Goal: Transaction & Acquisition: Purchase product/service

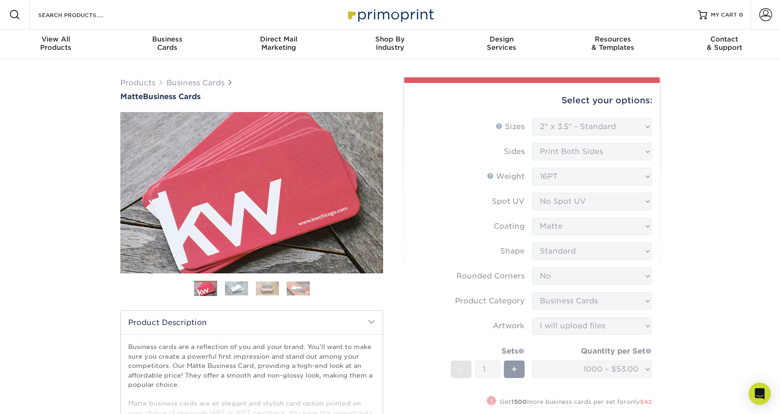
select select "2.00x3.50"
select select "0"
select select "3b5148f1-0588-4f88-a218-97bcfdce65c1"
select select "upload"
select select "1000 – $53.00"
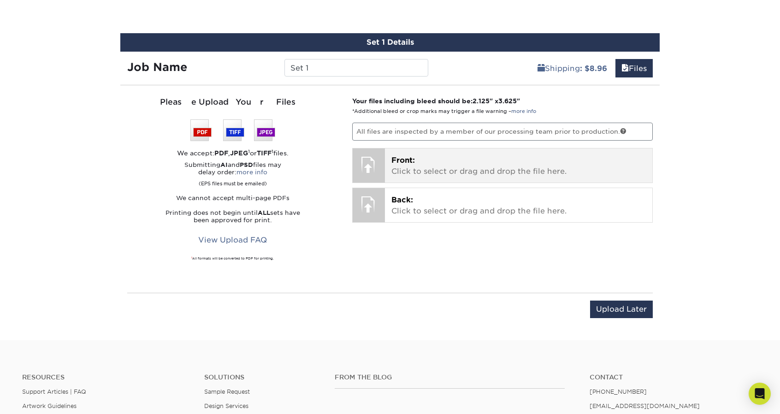
click at [407, 156] on span "Front:" at bounding box center [403, 160] width 24 height 9
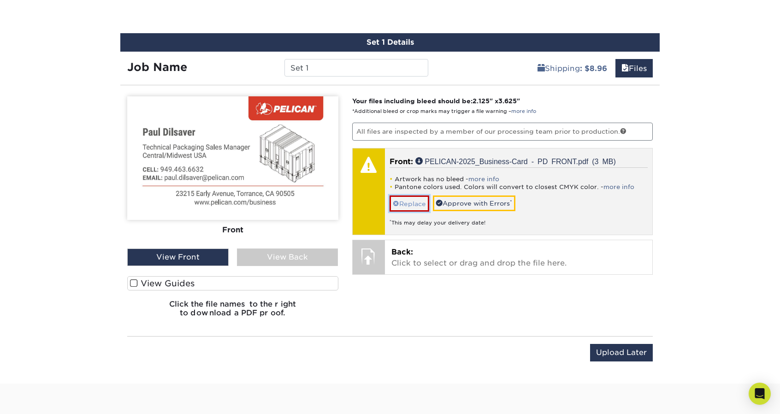
click at [409, 200] on link "Replace" at bounding box center [410, 203] width 40 height 16
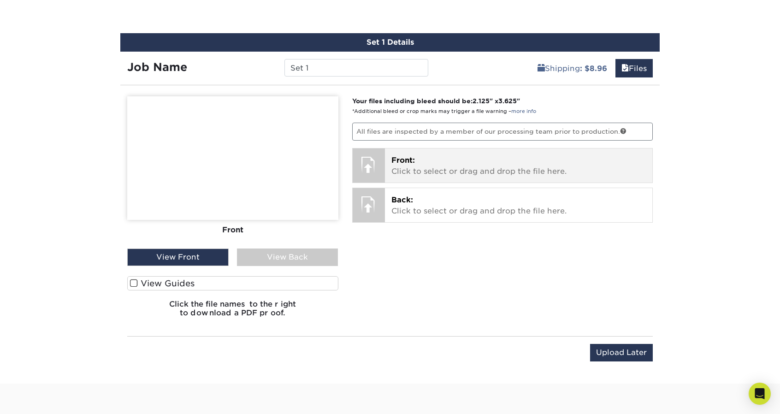
click at [434, 160] on p "Front: Click to select or drag and drop the file here." at bounding box center [518, 166] width 255 height 22
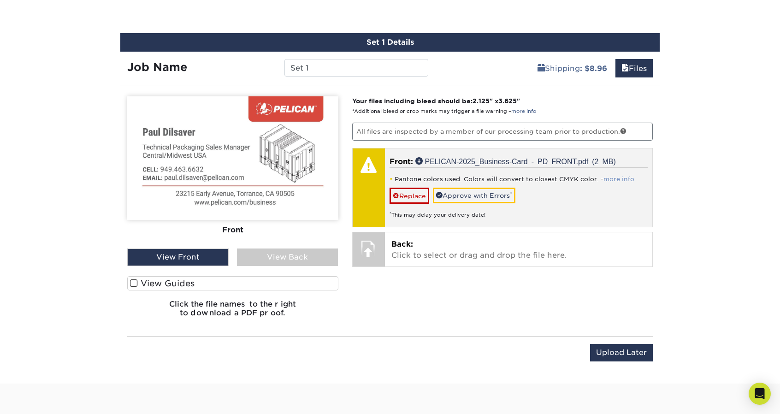
click at [622, 177] on link "more info" at bounding box center [619, 179] width 31 height 7
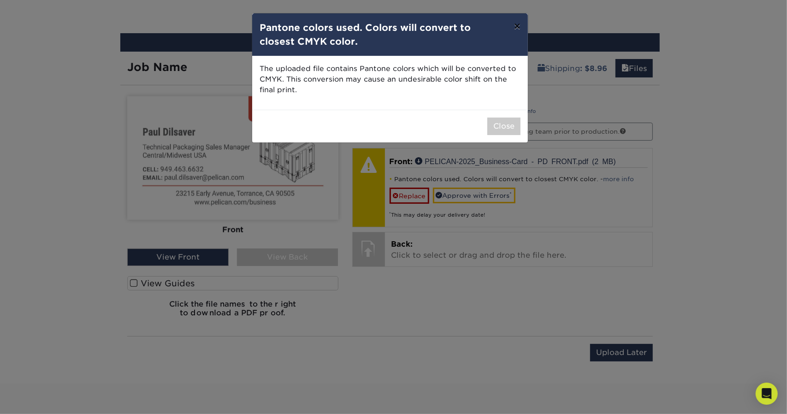
click at [518, 20] on button "×" at bounding box center [517, 26] width 21 height 26
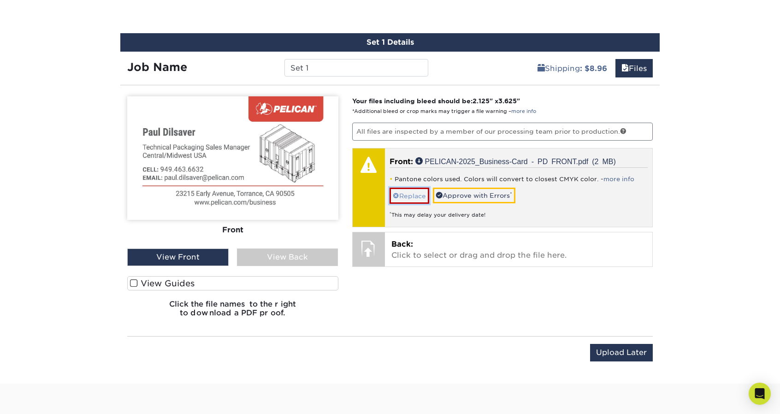
click at [403, 189] on link "Replace" at bounding box center [410, 196] width 40 height 16
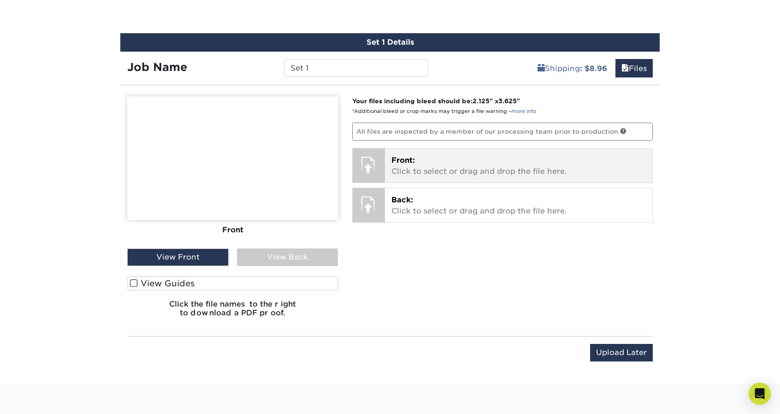
click at [467, 165] on p "Front: Click to select or drag and drop the file here." at bounding box center [518, 166] width 255 height 22
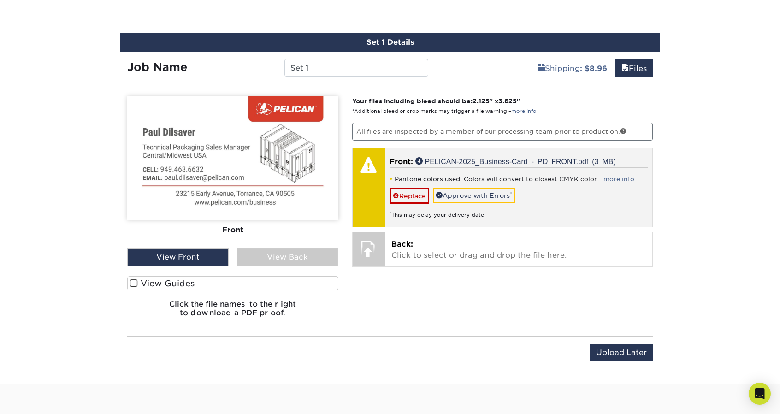
click at [506, 184] on div "Pantone colors used. Colors will convert to closest CMYK color. - more info Rep…" at bounding box center [519, 193] width 259 height 52
click at [487, 194] on link "Approve with Errors *" at bounding box center [474, 196] width 83 height 16
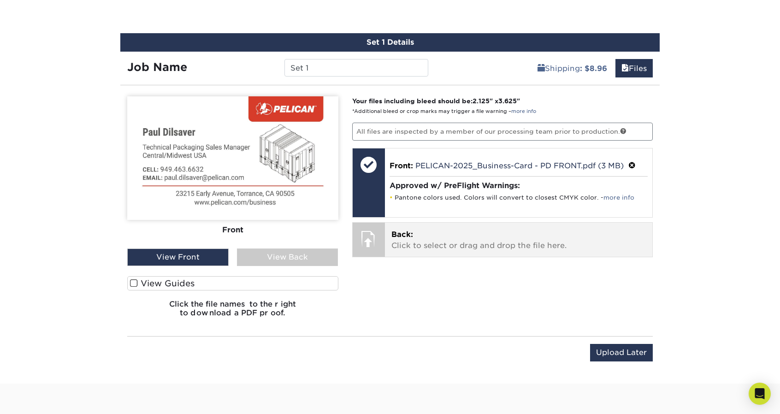
click at [379, 236] on div at bounding box center [369, 239] width 32 height 32
click at [520, 229] on p "Back: Click to select or drag and drop the file here." at bounding box center [518, 240] width 255 height 22
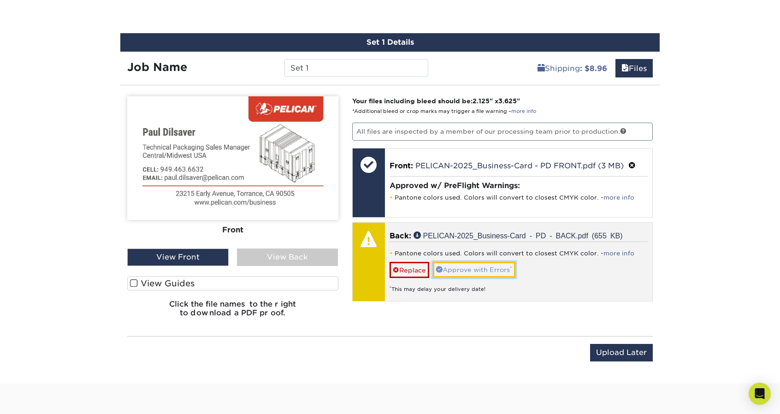
click at [482, 266] on link "Approve with Errors *" at bounding box center [474, 270] width 83 height 16
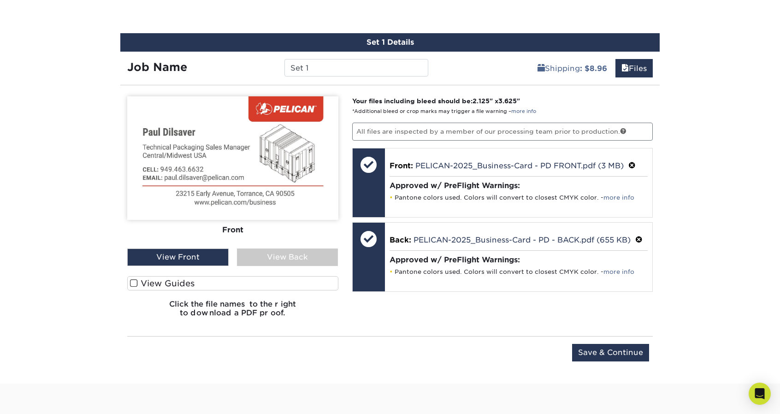
click at [280, 252] on div "View Back" at bounding box center [287, 258] width 101 height 18
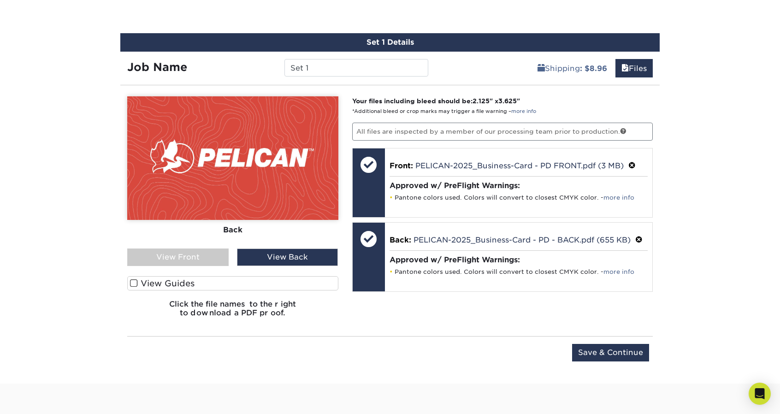
click at [197, 257] on div "View Front" at bounding box center [177, 258] width 101 height 18
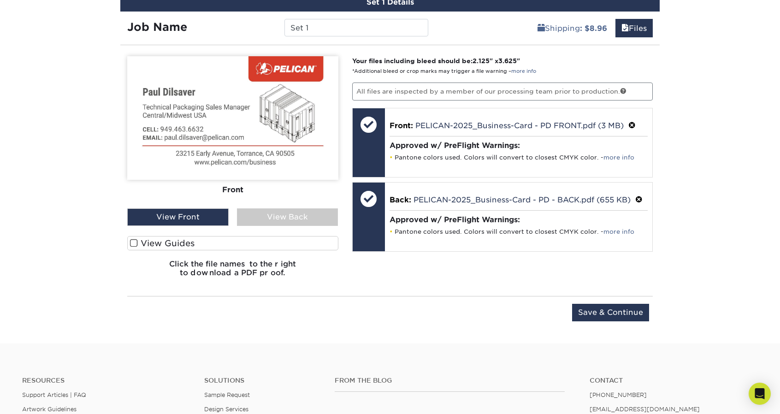
scroll to position [720, 0]
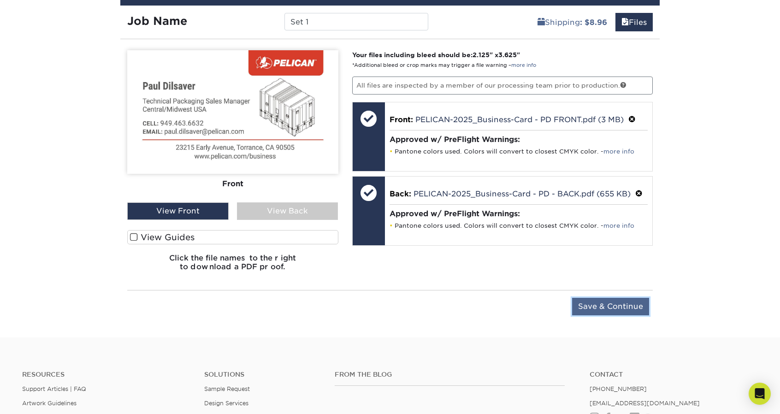
click at [619, 302] on input "Save & Continue" at bounding box center [610, 307] width 77 height 18
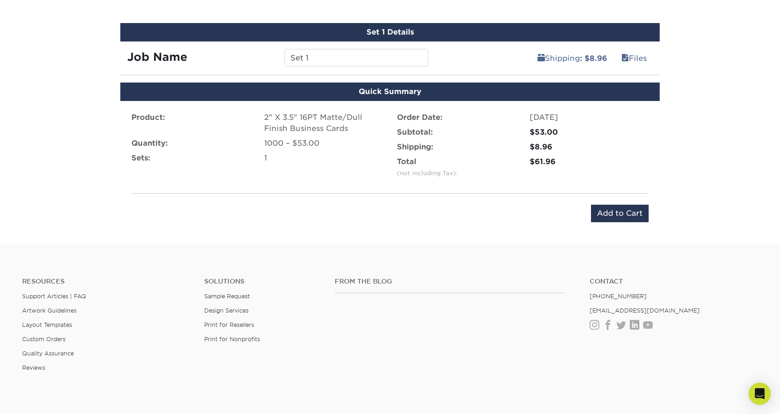
scroll to position [692, 0]
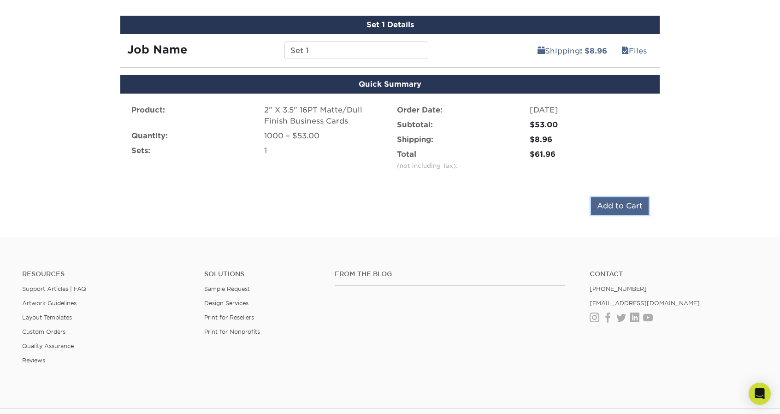
click at [628, 199] on input "Add to Cart" at bounding box center [620, 206] width 58 height 18
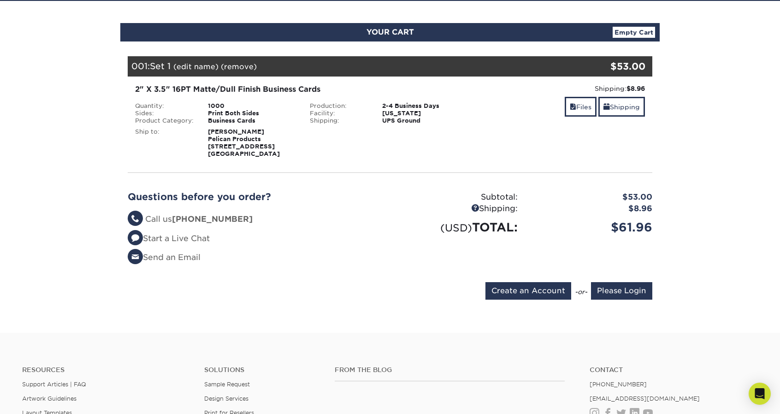
scroll to position [92, 0]
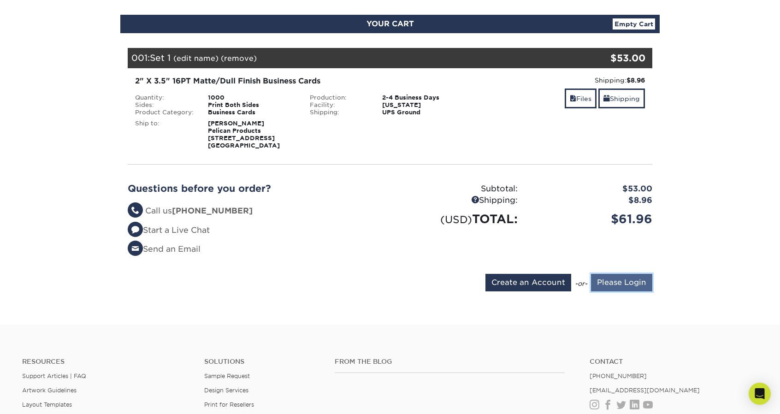
click at [606, 285] on input "Please Login" at bounding box center [621, 283] width 61 height 18
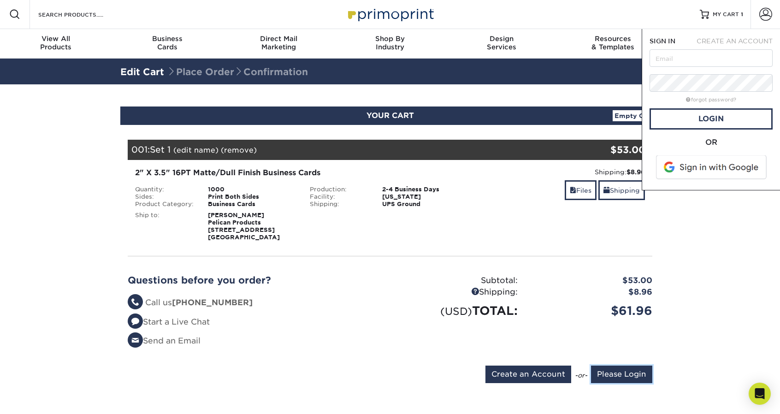
scroll to position [0, 0]
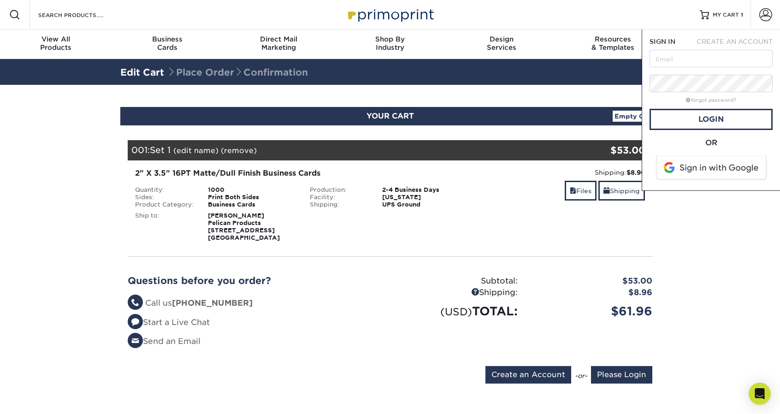
click at [729, 166] on span at bounding box center [712, 168] width 118 height 24
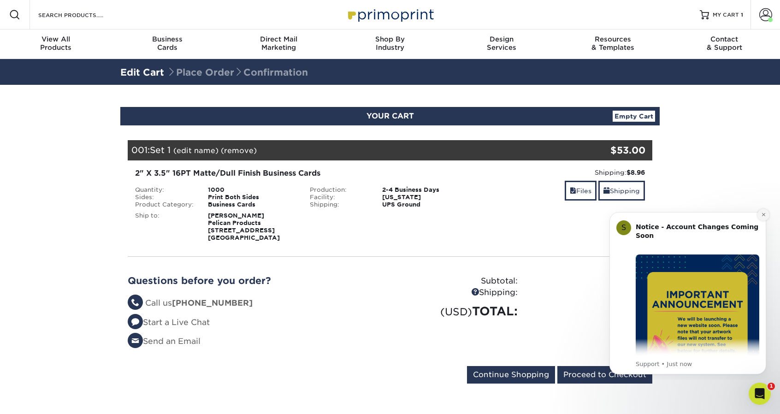
click at [764, 213] on icon "Dismiss notification" at bounding box center [763, 214] width 5 height 5
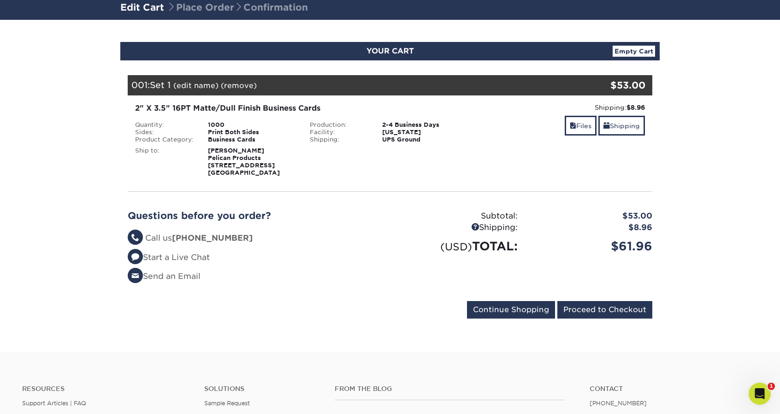
scroll to position [184, 0]
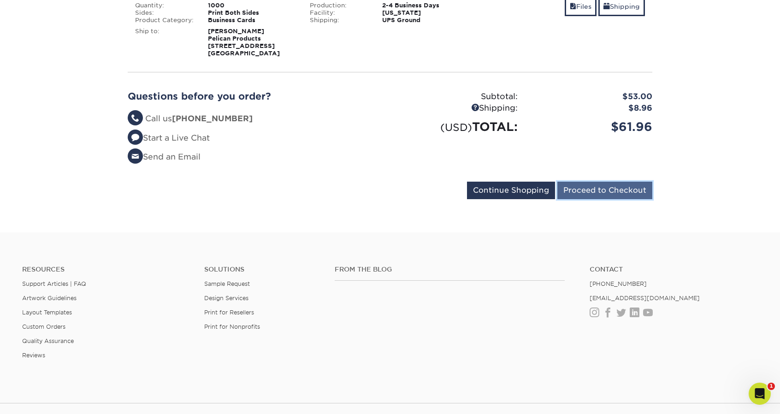
click at [627, 195] on input "Proceed to Checkout" at bounding box center [604, 191] width 95 height 18
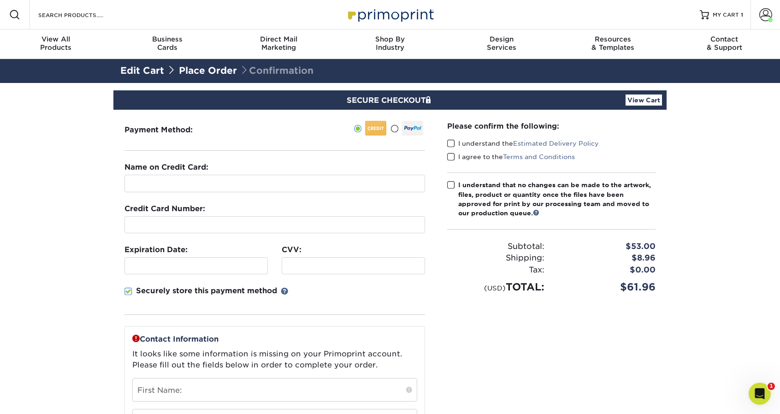
click at [453, 141] on span at bounding box center [451, 143] width 8 height 9
click at [0, 0] on input "I understand the Estimated Delivery Policy" at bounding box center [0, 0] width 0 height 0
click at [453, 154] on span at bounding box center [451, 157] width 8 height 9
click at [0, 0] on input "I agree to the Terms and Conditions" at bounding box center [0, 0] width 0 height 0
click at [451, 182] on span at bounding box center [451, 185] width 8 height 9
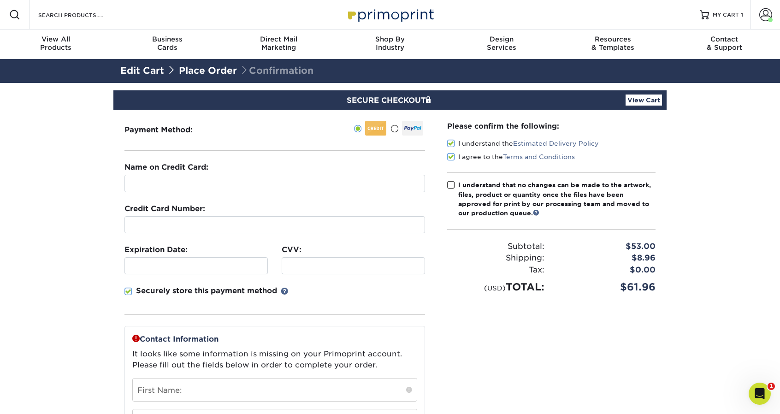
click at [0, 0] on input "I understand that no changes can be made to the artwork, files, product or quan…" at bounding box center [0, 0] width 0 height 0
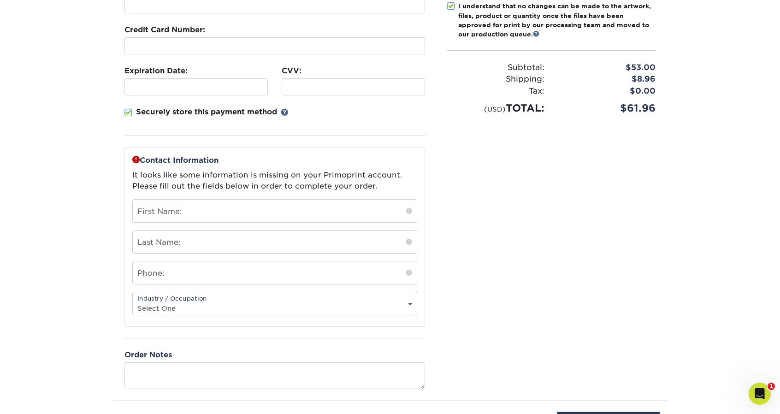
scroll to position [184, 0]
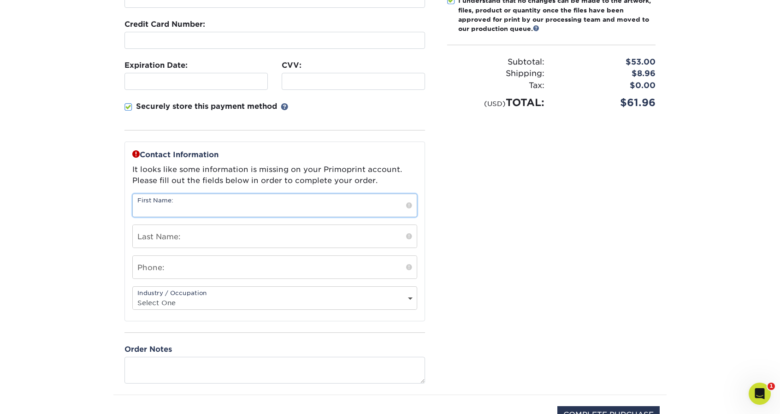
click at [207, 205] on input "text" at bounding box center [275, 205] width 284 height 23
type input "[PERSON_NAME]"
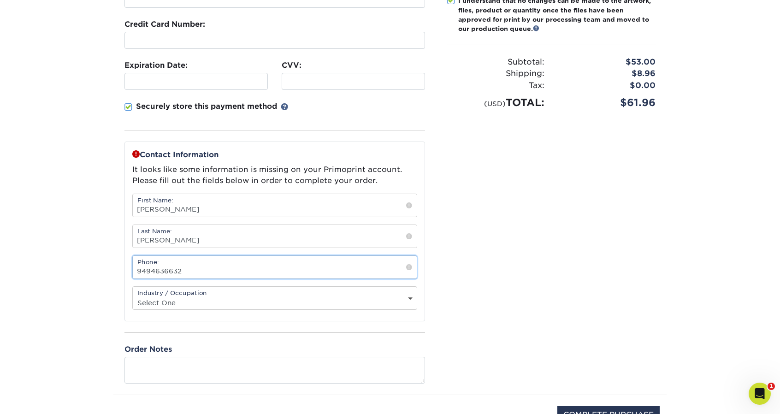
type input "9494636632"
click at [410, 290] on div "Industry / Occupation Select One Administrative Executive Human Resources Const…" at bounding box center [274, 298] width 285 height 24
click at [410, 297] on select "Select One Administrative Executive Human Resources Construction Education Ente…" at bounding box center [275, 302] width 284 height 13
select select "3"
click at [133, 296] on select "Select One Administrative Executive Human Resources Construction Education Ente…" at bounding box center [275, 302] width 284 height 13
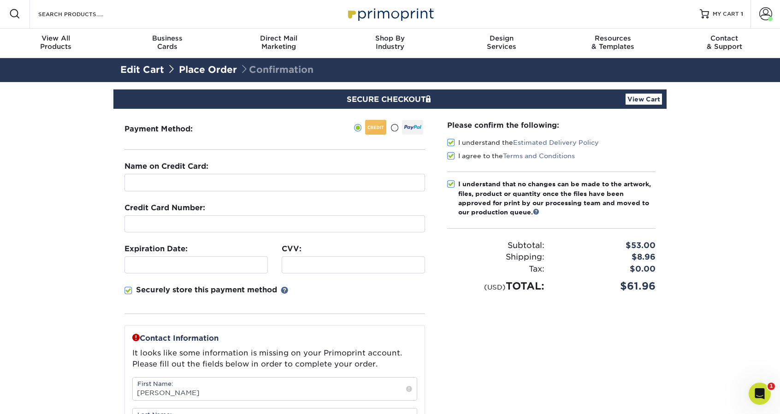
scroll to position [0, 0]
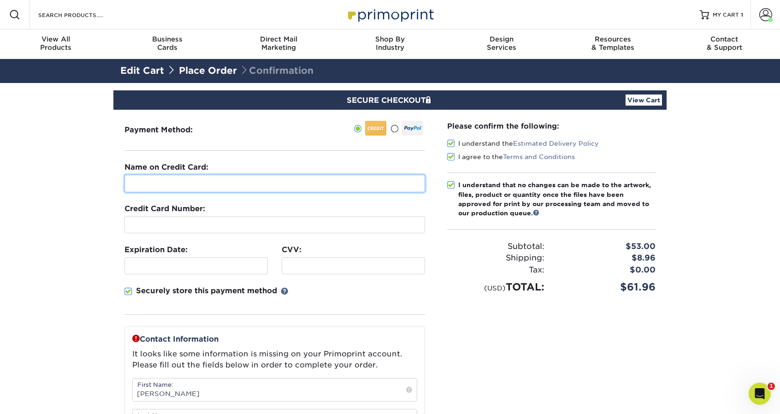
click at [152, 183] on input "text" at bounding box center [274, 184] width 301 height 18
type input "Paul DIlsaver"
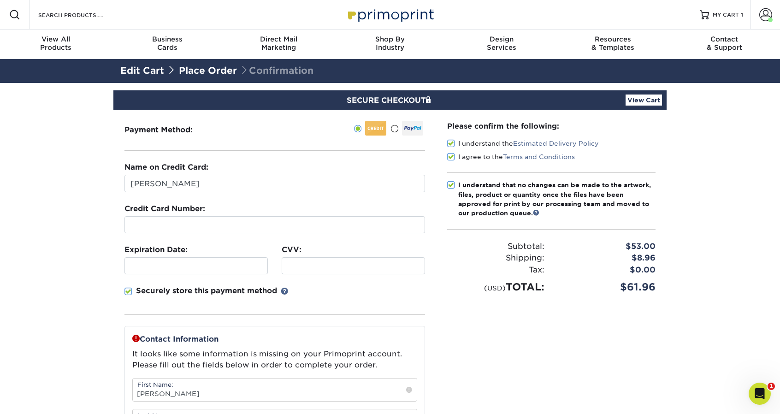
click at [226, 230] on div at bounding box center [274, 224] width 301 height 17
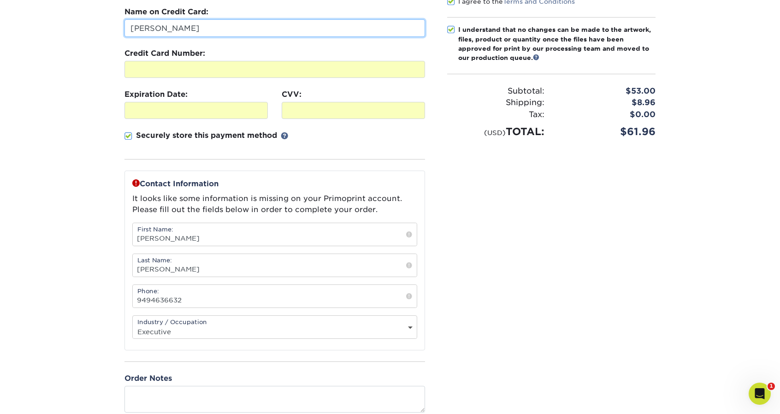
scroll to position [138, 0]
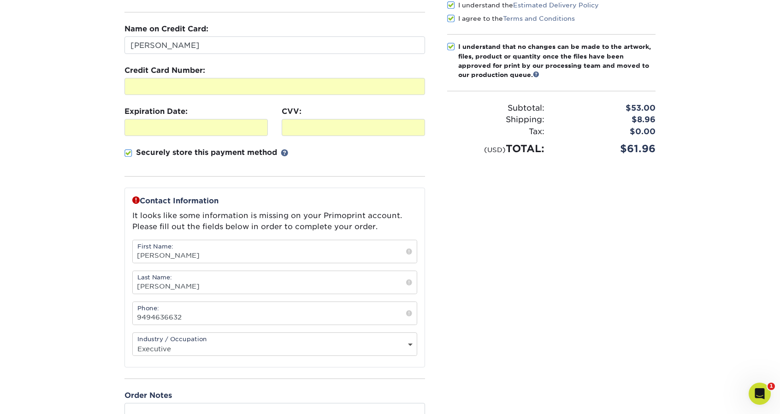
click at [127, 150] on span at bounding box center [128, 153] width 8 height 9
click at [0, 0] on input "Securely store this payment method" at bounding box center [0, 0] width 0 height 0
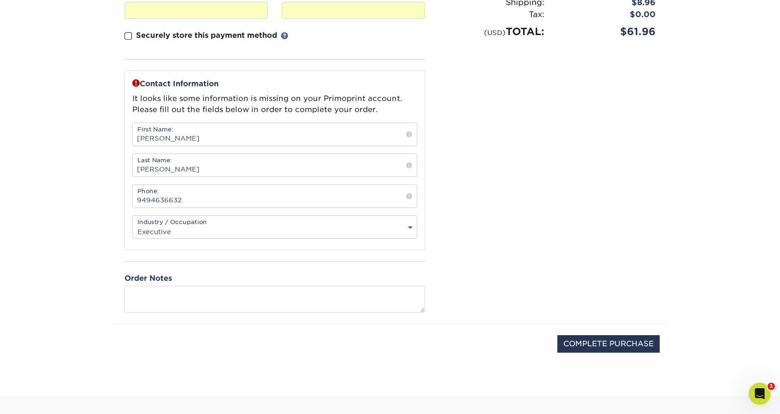
scroll to position [277, 0]
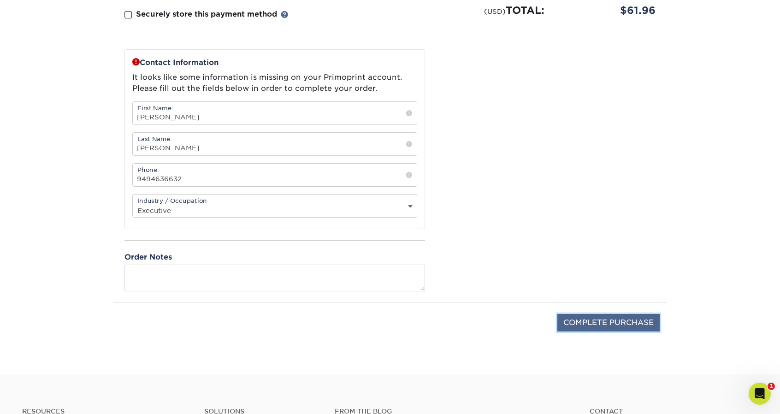
click at [596, 325] on input "COMPLETE PURCHASE" at bounding box center [608, 323] width 102 height 18
type input "PROCESSING, PLEASE WAIT..."
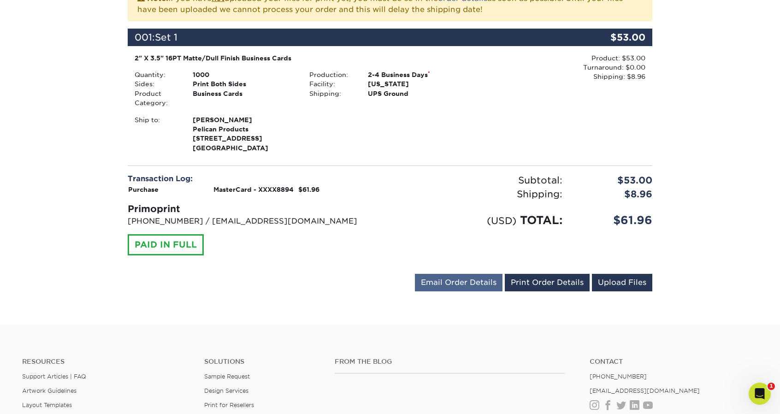
scroll to position [268, 0]
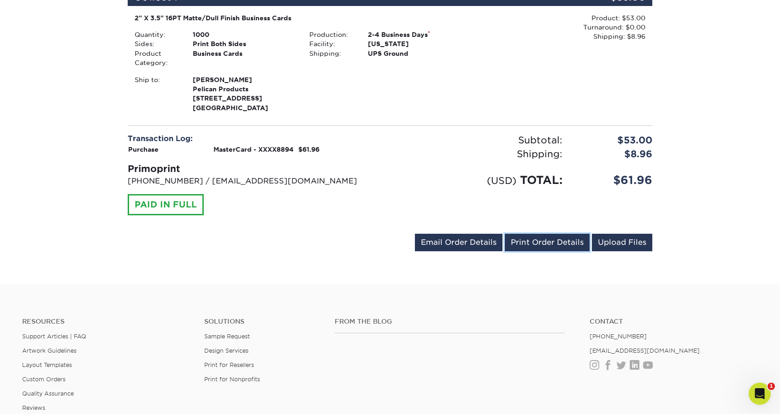
drag, startPoint x: 552, startPoint y: 237, endPoint x: 636, endPoint y: 315, distance: 115.5
click at [552, 237] on link "Print Order Details" at bounding box center [547, 243] width 85 height 18
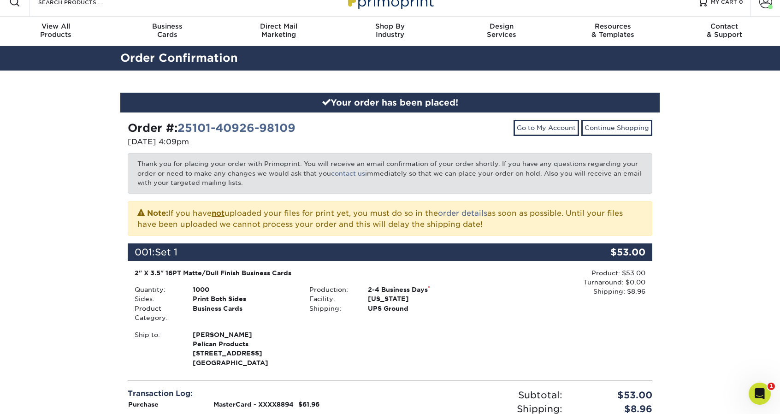
scroll to position [0, 0]
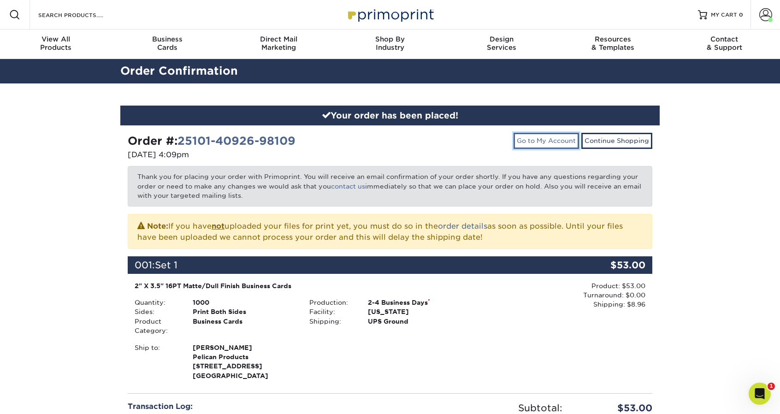
click at [548, 145] on link "Go to My Account" at bounding box center [546, 141] width 65 height 16
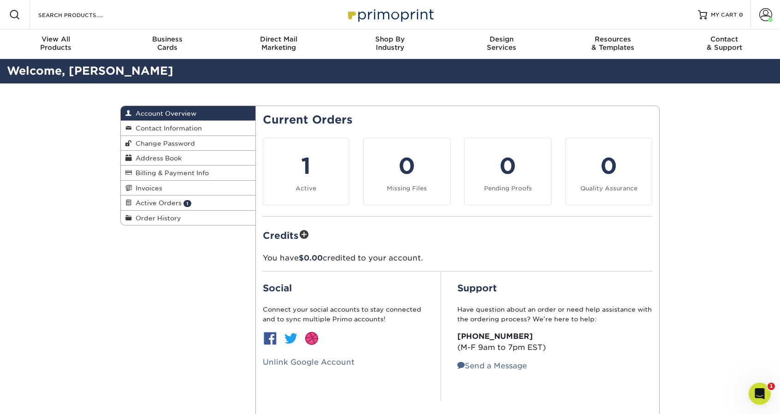
click at [710, 279] on div "Account Overview Account Overview Contact Information Change Password Address B…" at bounding box center [390, 262] width 780 height 359
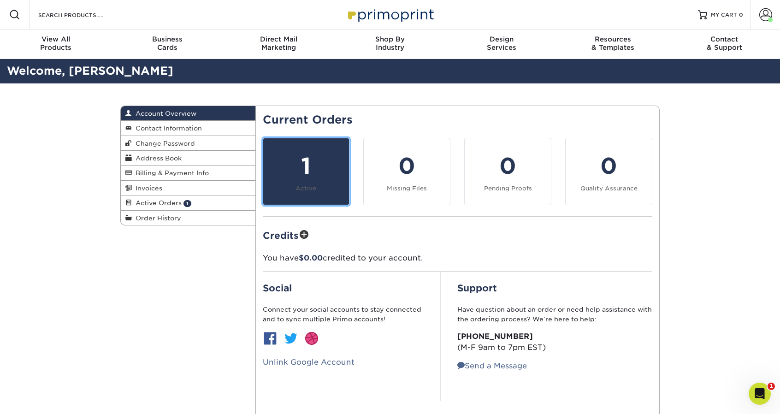
click at [313, 166] on div "1" at bounding box center [306, 165] width 75 height 33
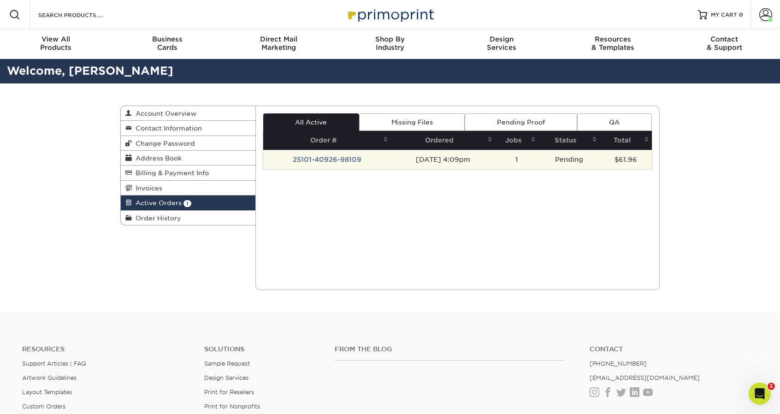
click at [305, 160] on td "25101-40926-98109" at bounding box center [327, 159] width 128 height 19
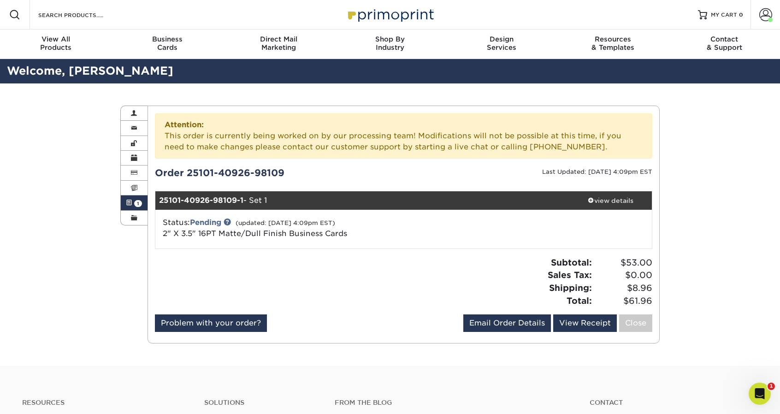
click at [694, 195] on div "Active Orders Account Overview Contact Information Change Password Address Book…" at bounding box center [390, 224] width 780 height 282
